Goal: Information Seeking & Learning: Learn about a topic

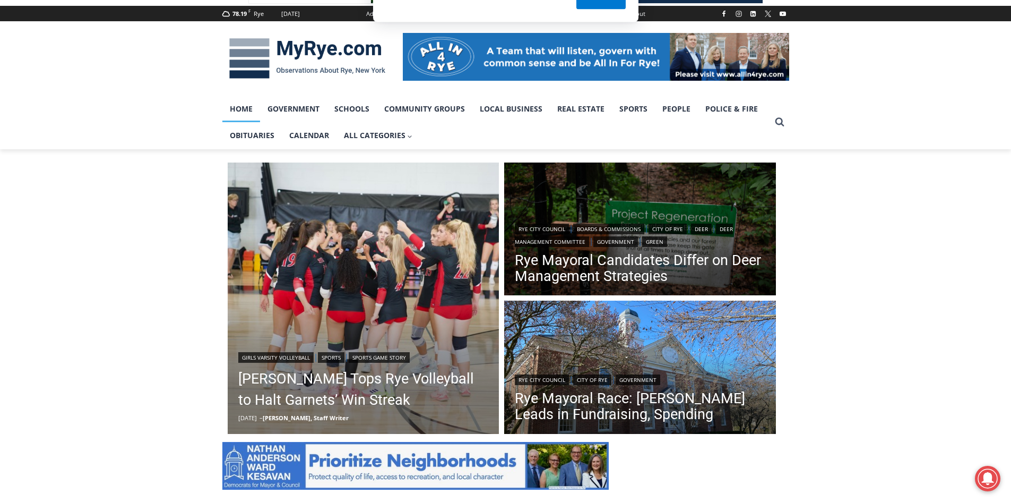
scroll to position [149, 0]
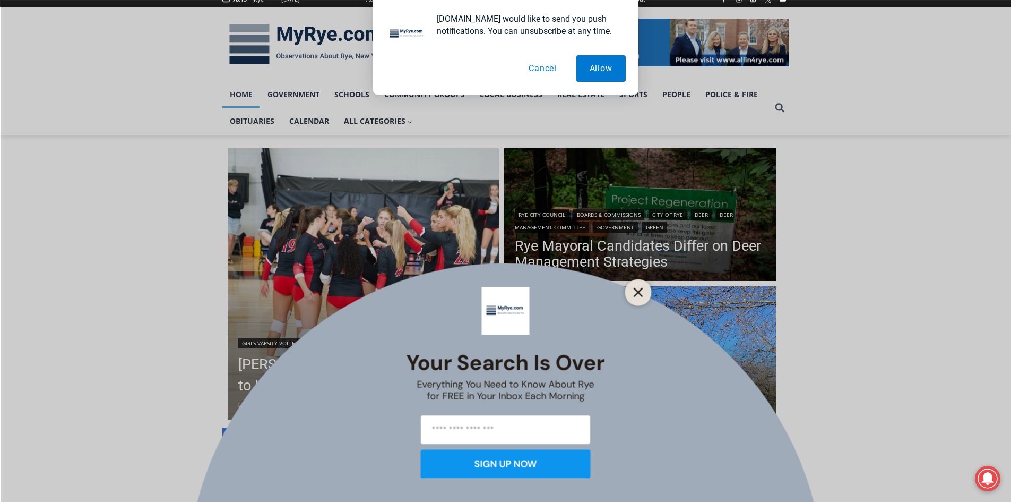
click at [634, 290] on icon "Close" at bounding box center [639, 292] width 10 height 10
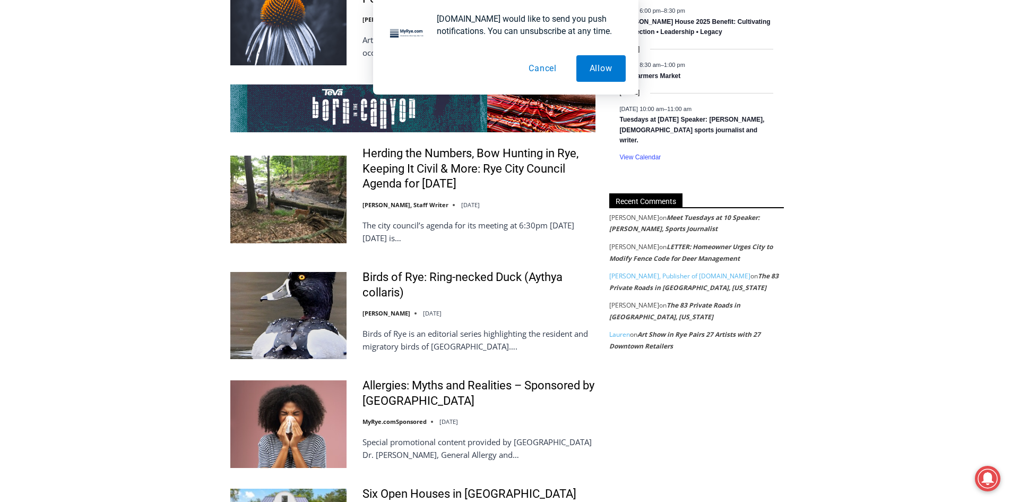
scroll to position [2081, 0]
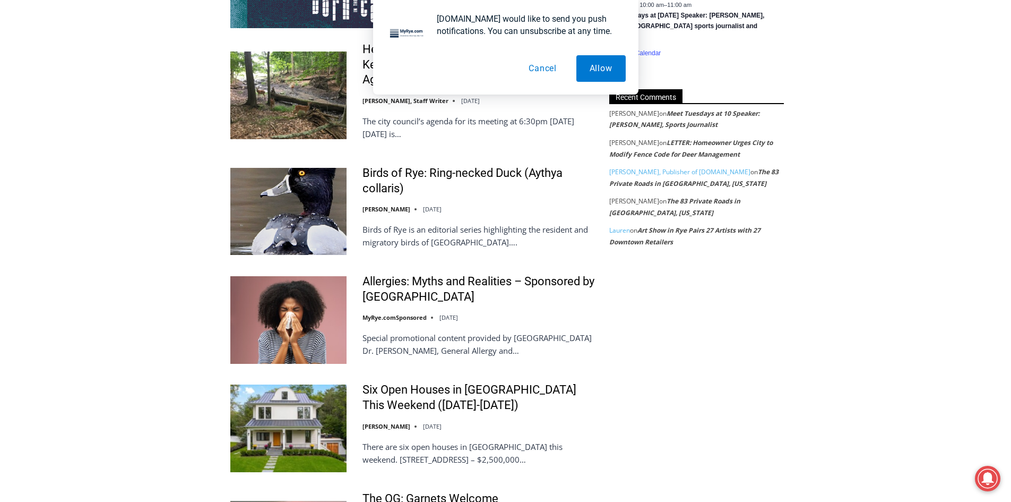
click at [618, 33] on div "MyRye.com would like to send you push notifications. You can unsubscribe at any…" at bounding box center [526, 25] width 197 height 24
click at [549, 71] on button "Cancel" at bounding box center [542, 68] width 55 height 27
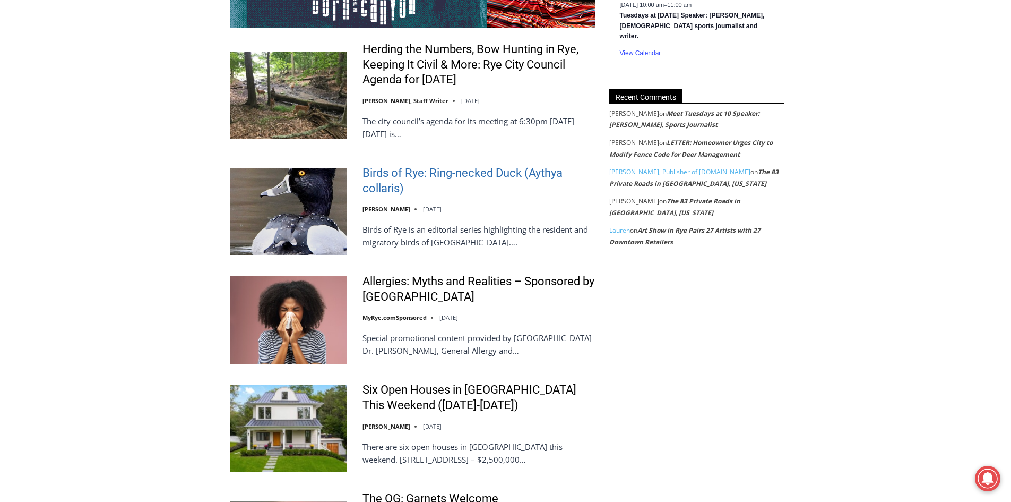
click at [450, 166] on link "Birds of Rye: Ring-necked Duck (Aythya collaris)" at bounding box center [479, 181] width 233 height 30
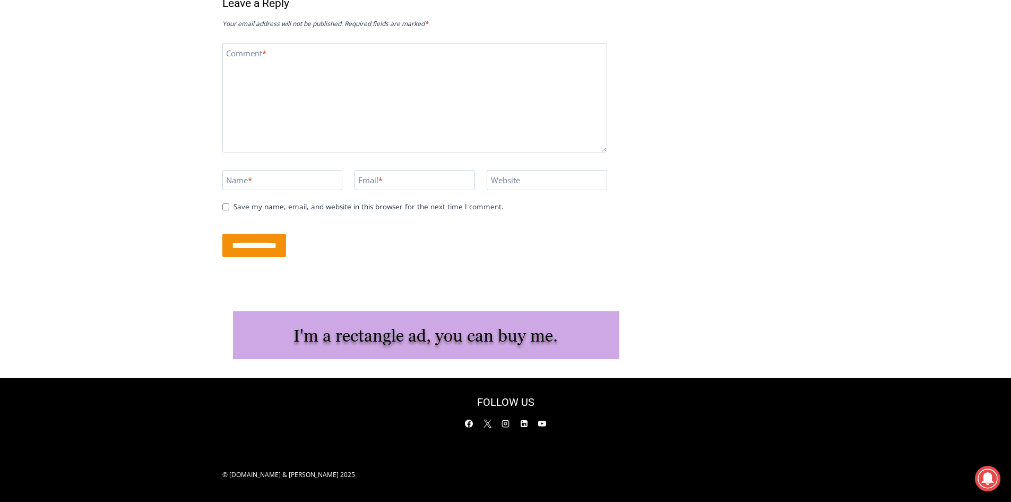
scroll to position [2755, 0]
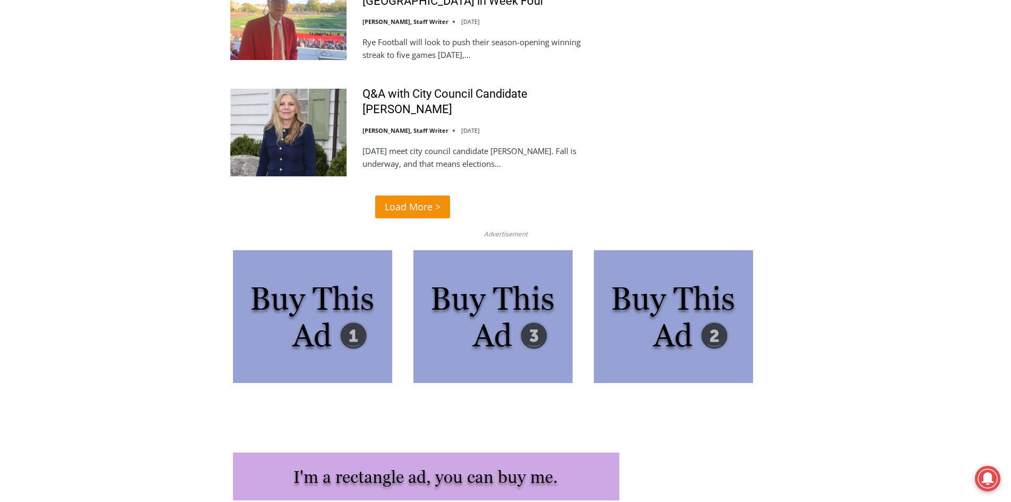
scroll to position [2675, 0]
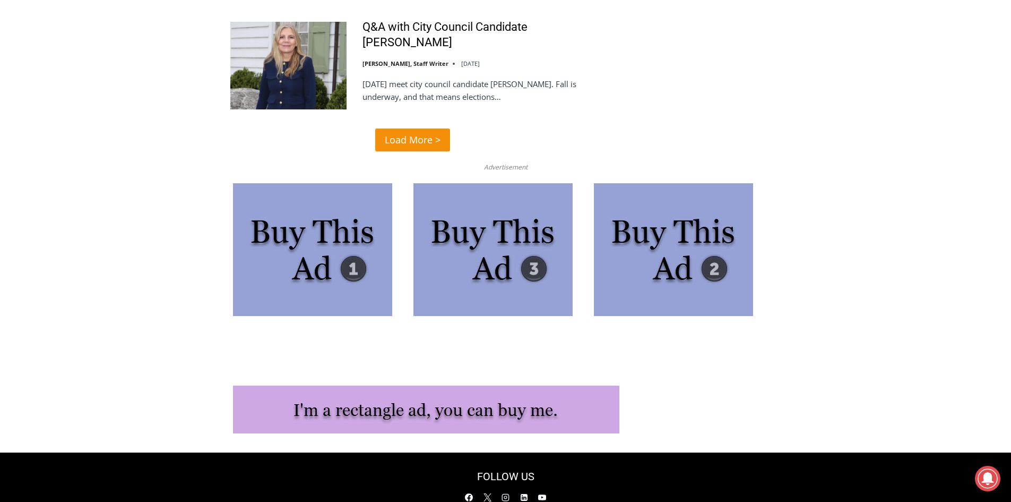
click at [414, 132] on span "Load More >" at bounding box center [413, 139] width 56 height 15
click at [412, 132] on span "Load More >" at bounding box center [413, 139] width 56 height 15
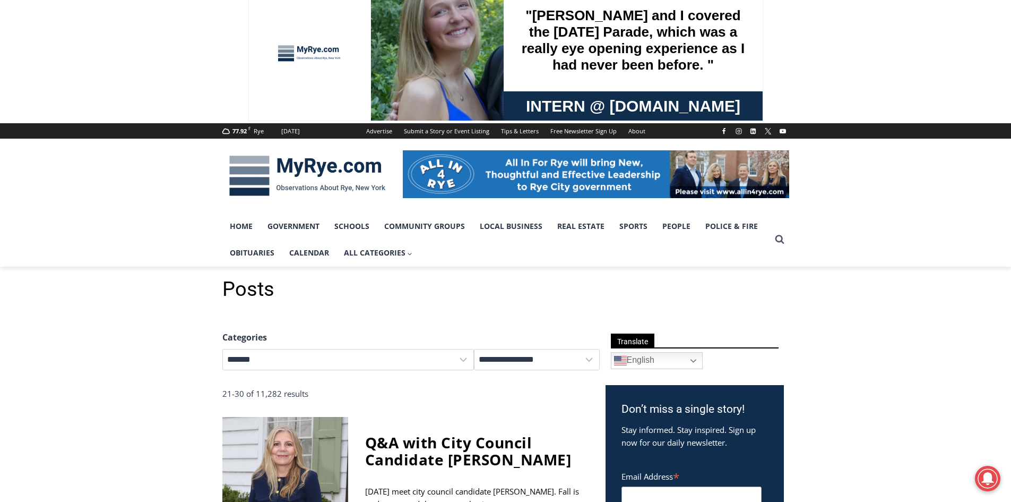
scroll to position [21, 0]
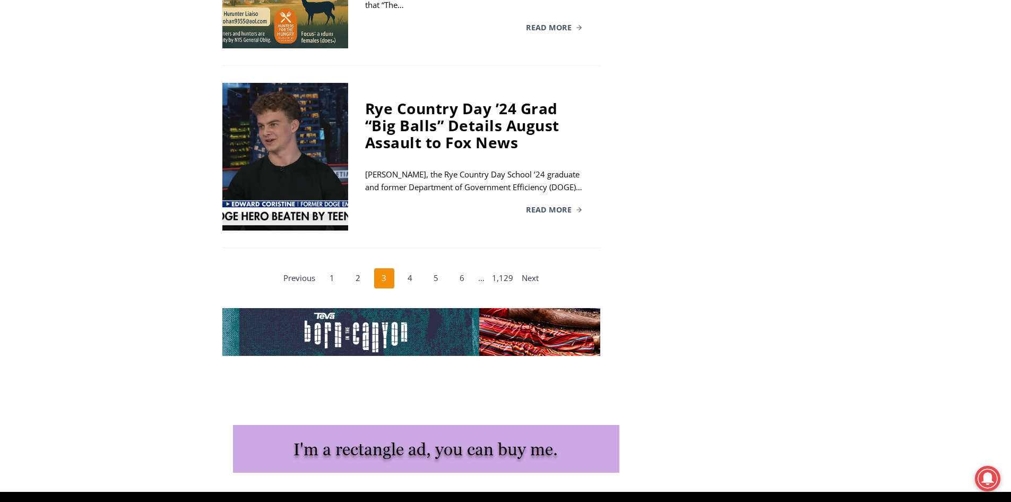
scroll to position [2123, 0]
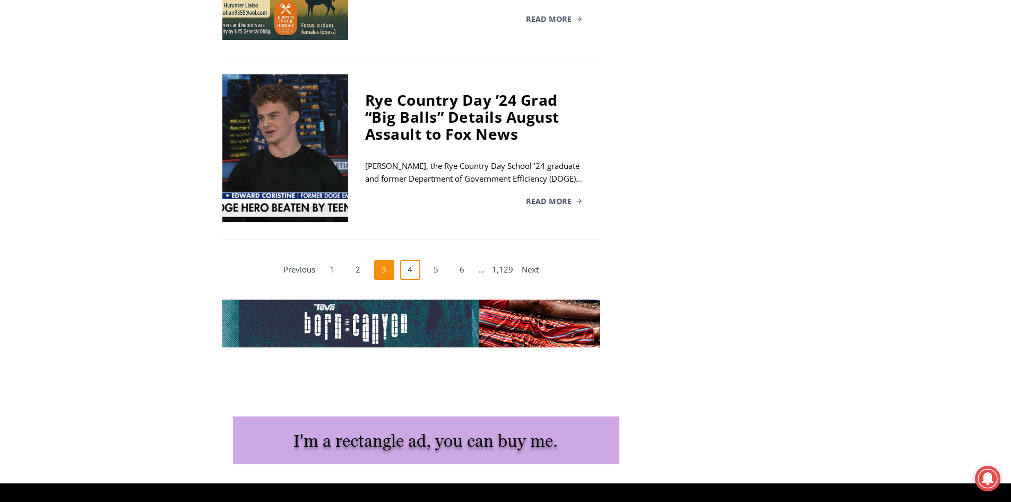
click at [412, 278] on link "4" at bounding box center [410, 270] width 20 height 20
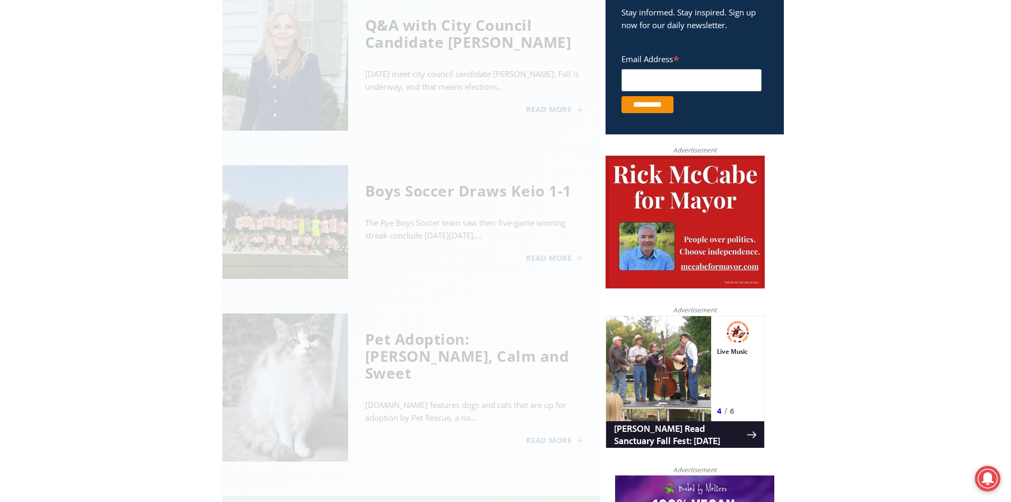
scroll to position [428, 0]
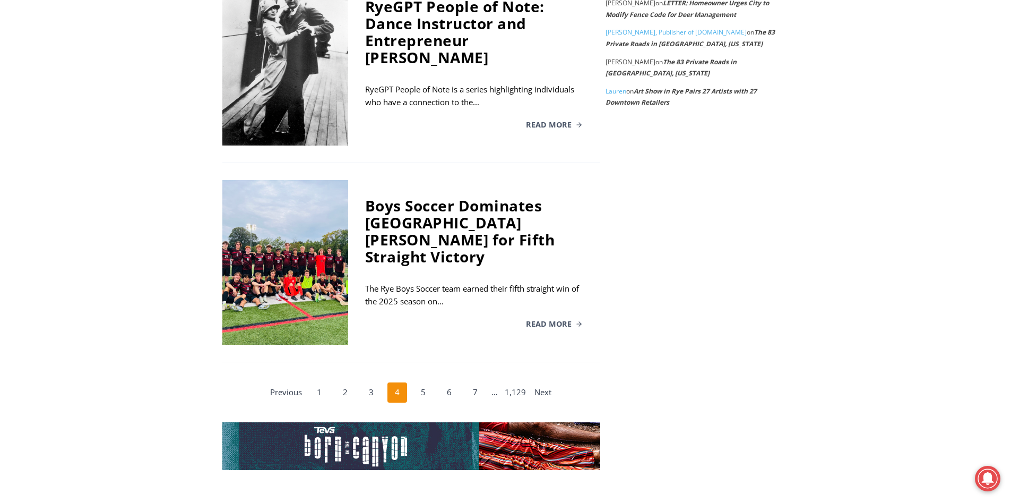
scroll to position [1936, 0]
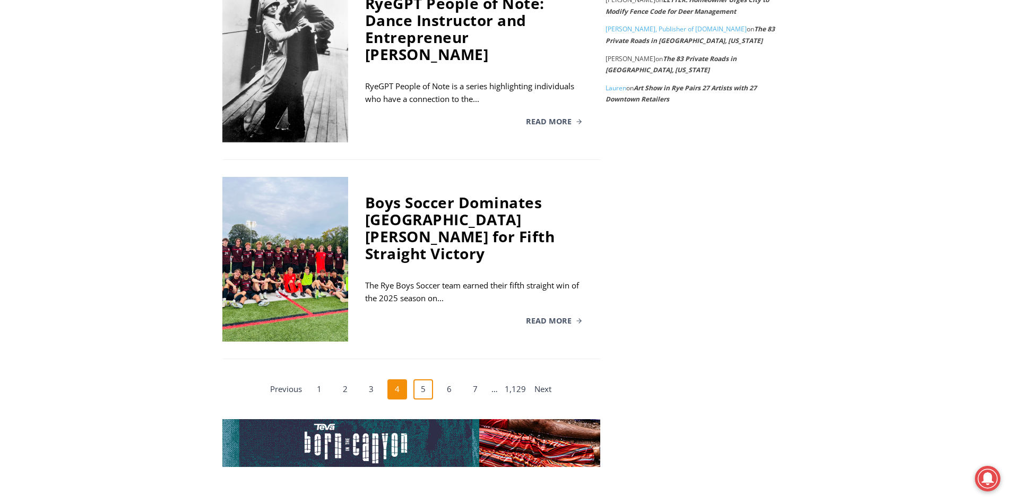
click at [424, 379] on link "5" at bounding box center [423, 389] width 20 height 20
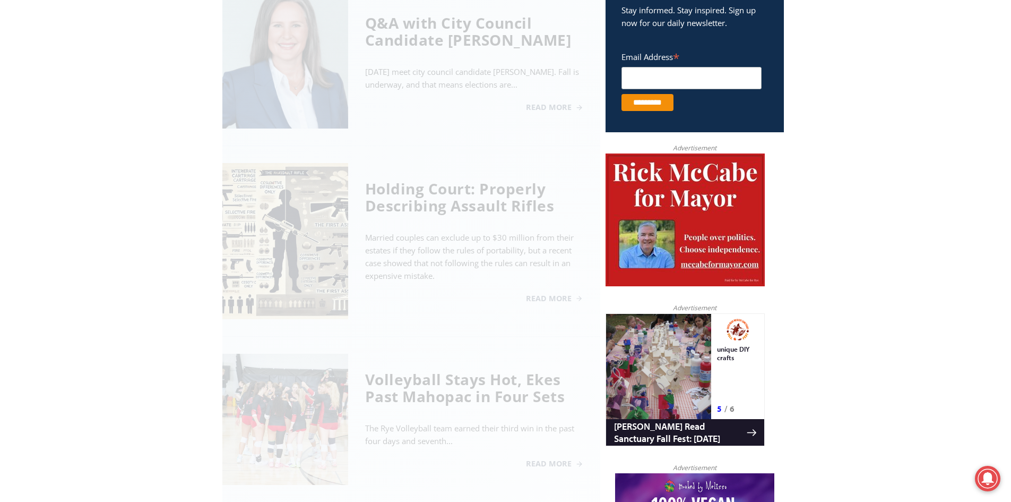
scroll to position [428, 0]
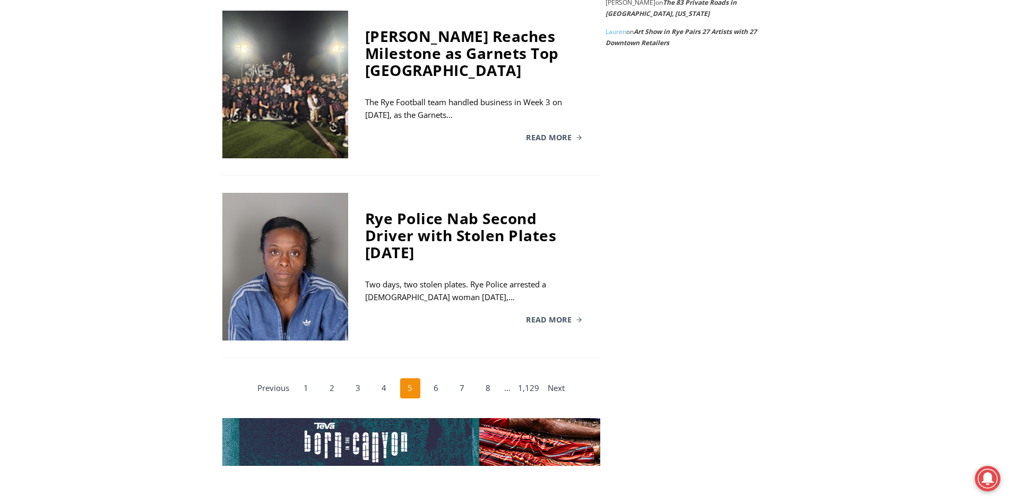
scroll to position [2000, 0]
